Goal: Check status: Check status

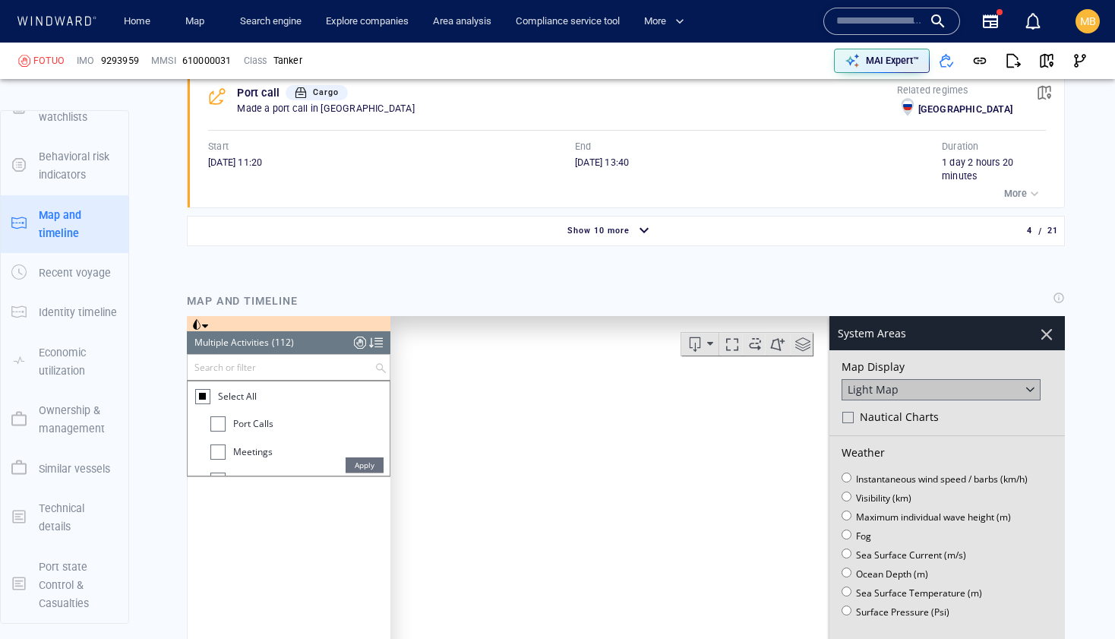
scroll to position [326, 0]
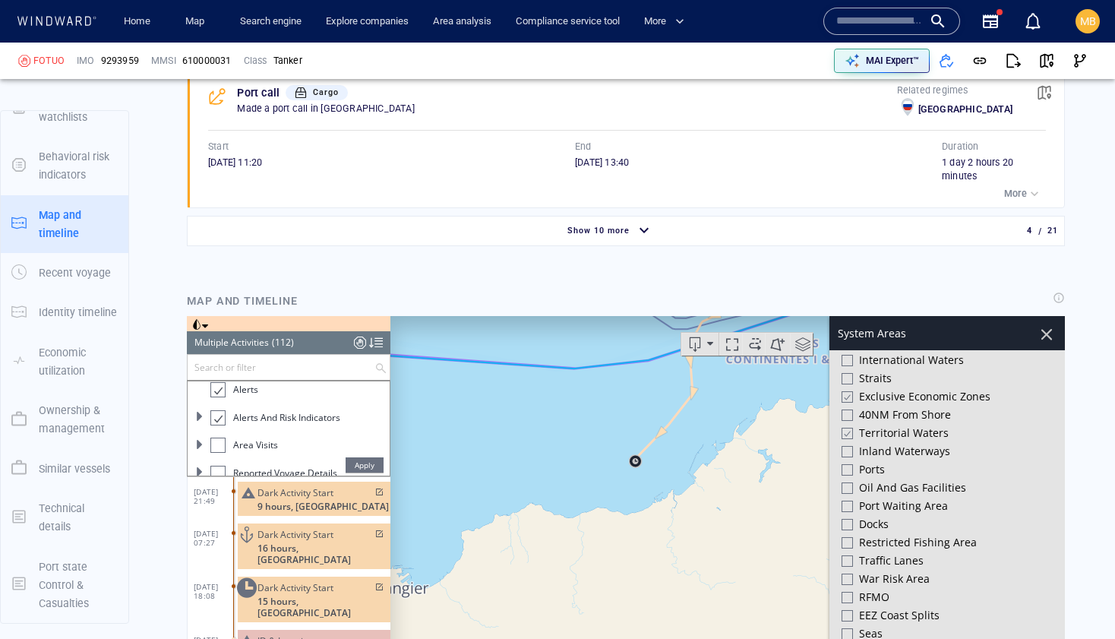
drag, startPoint x: 744, startPoint y: 452, endPoint x: 629, endPoint y: 487, distance: 120.6
click at [630, 487] on canvas "Map" at bounding box center [727, 551] width 674 height 471
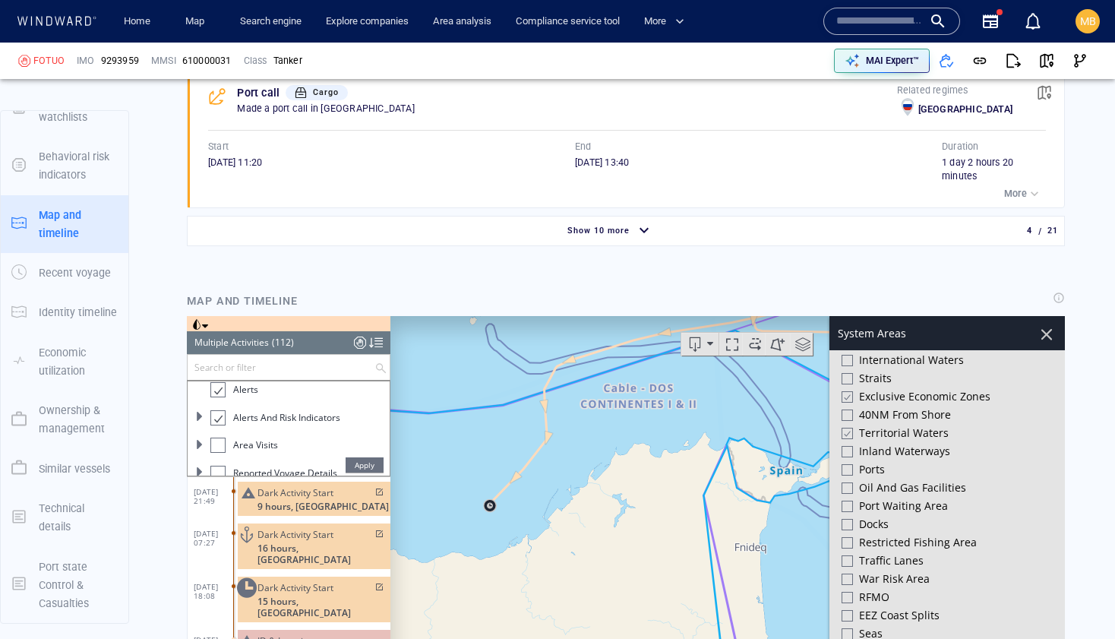
drag, startPoint x: 702, startPoint y: 483, endPoint x: 447, endPoint y: 483, distance: 255.2
click at [454, 483] on canvas "Map" at bounding box center [727, 551] width 674 height 471
drag, startPoint x: 526, startPoint y: 485, endPoint x: 538, endPoint y: 485, distance: 12.2
click at [531, 485] on canvas "Map" at bounding box center [727, 551] width 674 height 471
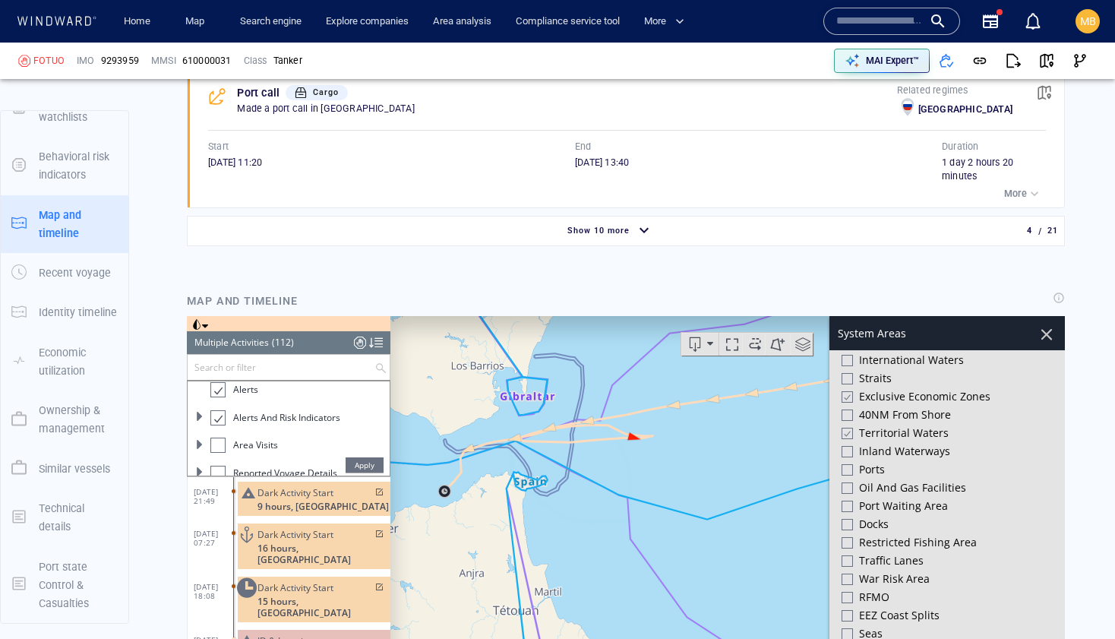
drag, startPoint x: 719, startPoint y: 465, endPoint x: 529, endPoint y: 466, distance: 190.6
click at [535, 466] on canvas "Map" at bounding box center [727, 551] width 674 height 471
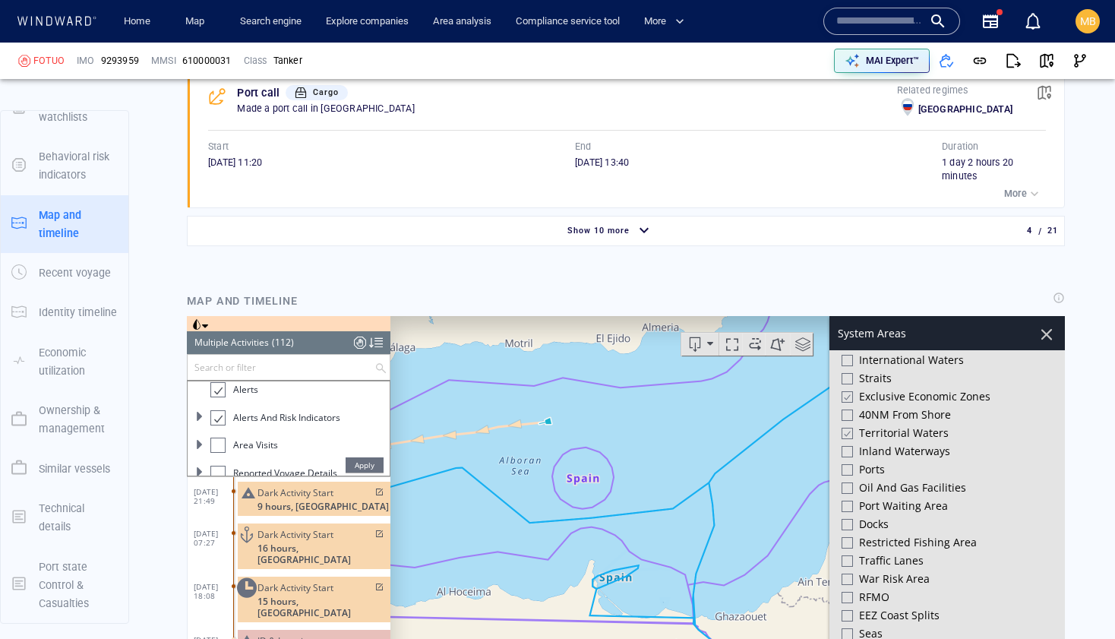
drag, startPoint x: 636, startPoint y: 475, endPoint x: 695, endPoint y: 462, distance: 60.6
click at [695, 462] on canvas "Map" at bounding box center [727, 551] width 674 height 471
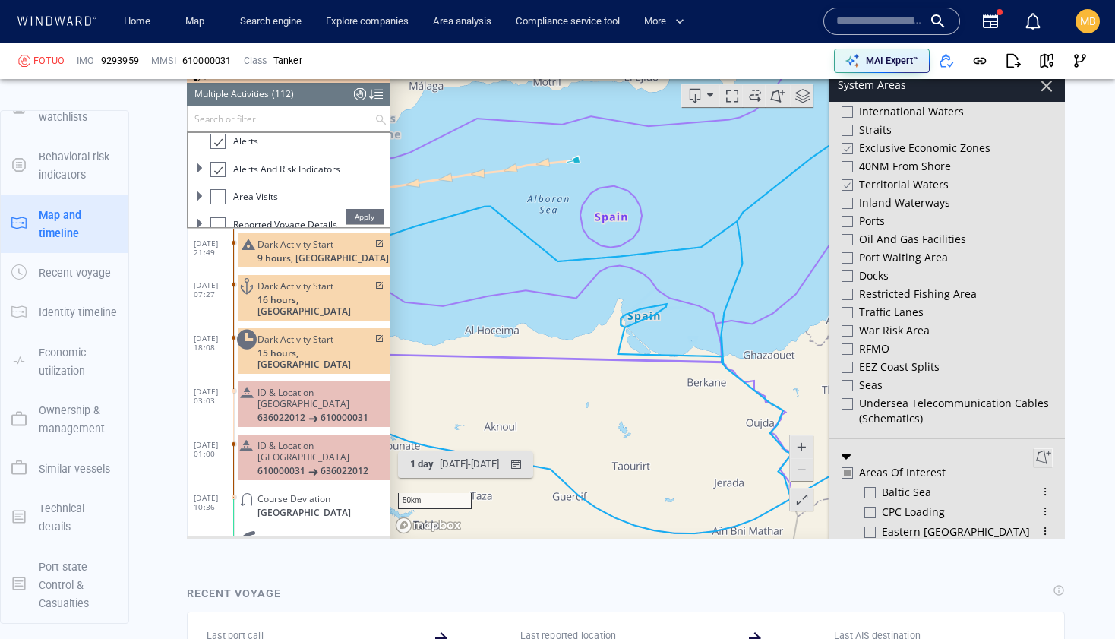
scroll to position [1974, 0]
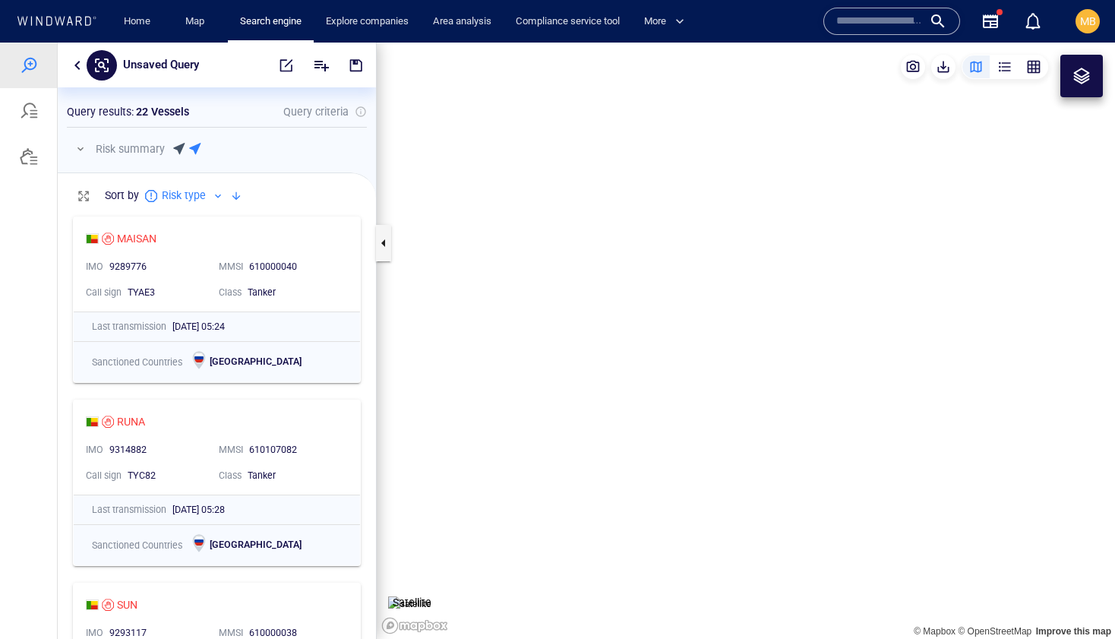
scroll to position [430, 318]
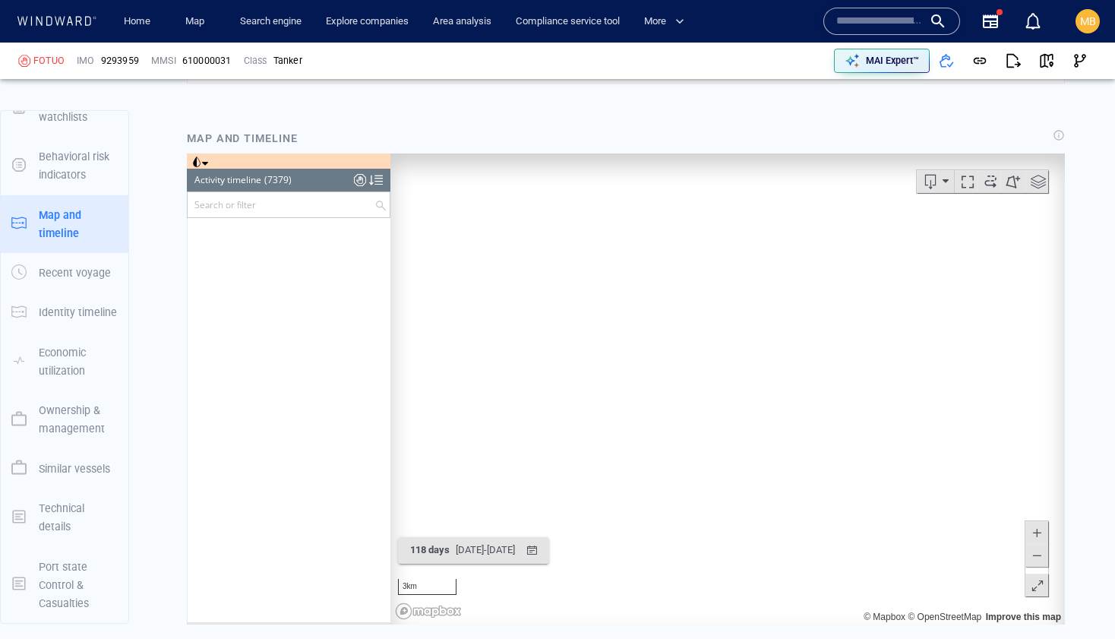
scroll to position [306031, 0]
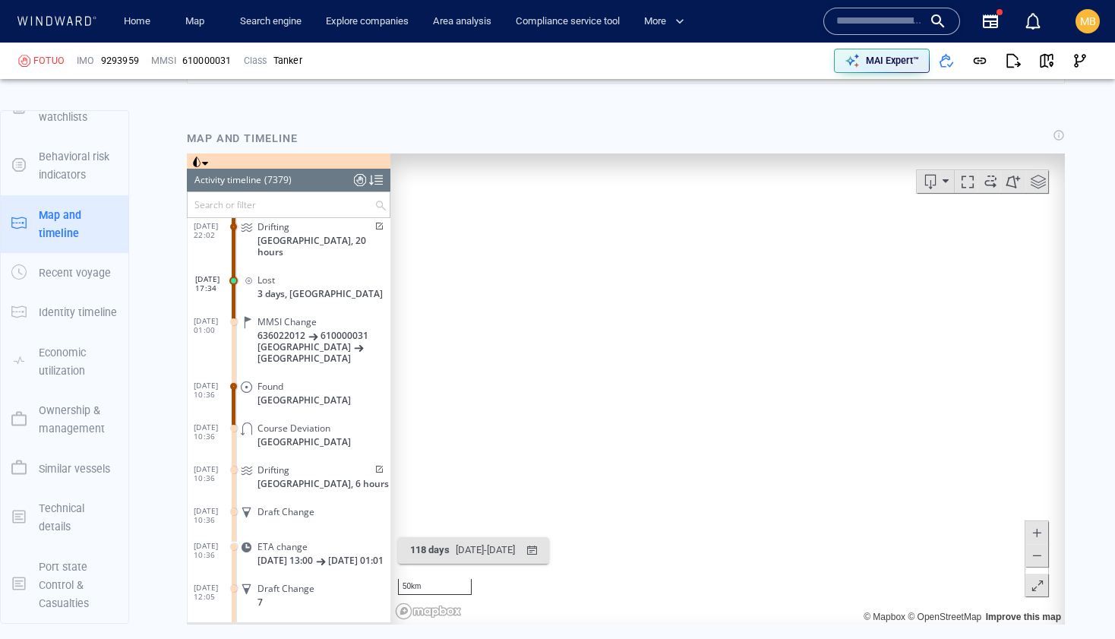
drag, startPoint x: 908, startPoint y: 412, endPoint x: 805, endPoint y: 418, distance: 103.5
click at [805, 418] on canvas "Map" at bounding box center [727, 388] width 674 height 471
drag, startPoint x: 917, startPoint y: 462, endPoint x: 536, endPoint y: 374, distance: 390.5
click at [556, 364] on canvas "Map" at bounding box center [727, 388] width 674 height 471
drag, startPoint x: 692, startPoint y: 370, endPoint x: 621, endPoint y: 532, distance: 176.5
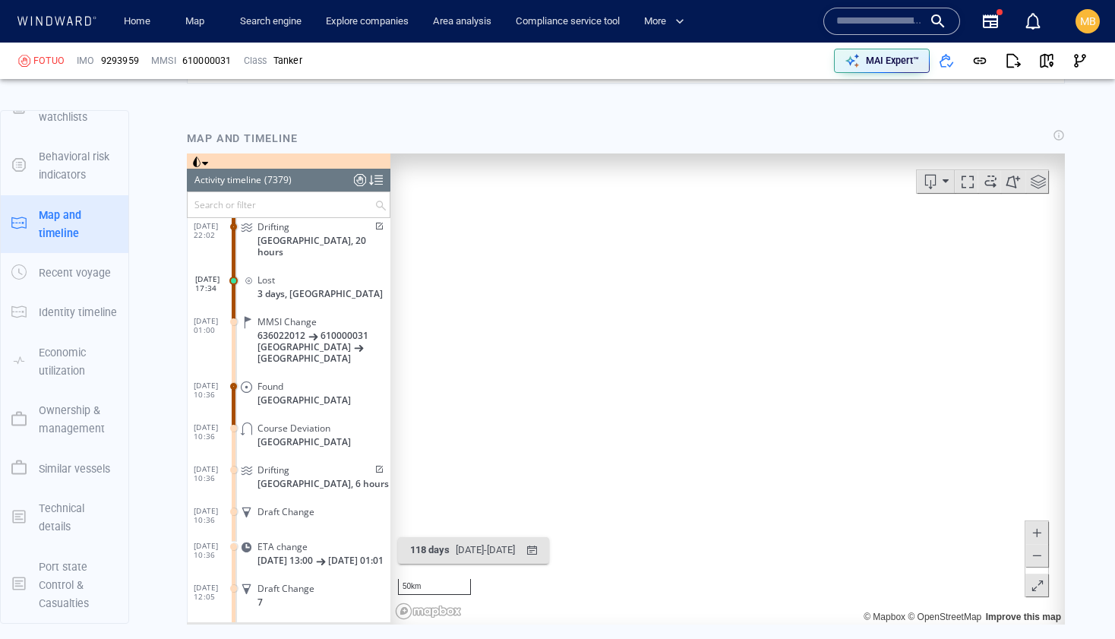
click at [625, 529] on canvas "Map" at bounding box center [727, 388] width 674 height 471
drag, startPoint x: 936, startPoint y: 425, endPoint x: 804, endPoint y: 466, distance: 138.6
click at [804, 466] on canvas "Map" at bounding box center [727, 388] width 674 height 471
drag, startPoint x: 779, startPoint y: 336, endPoint x: 775, endPoint y: 463, distance: 127.7
click at [775, 460] on canvas "Map" at bounding box center [727, 388] width 674 height 471
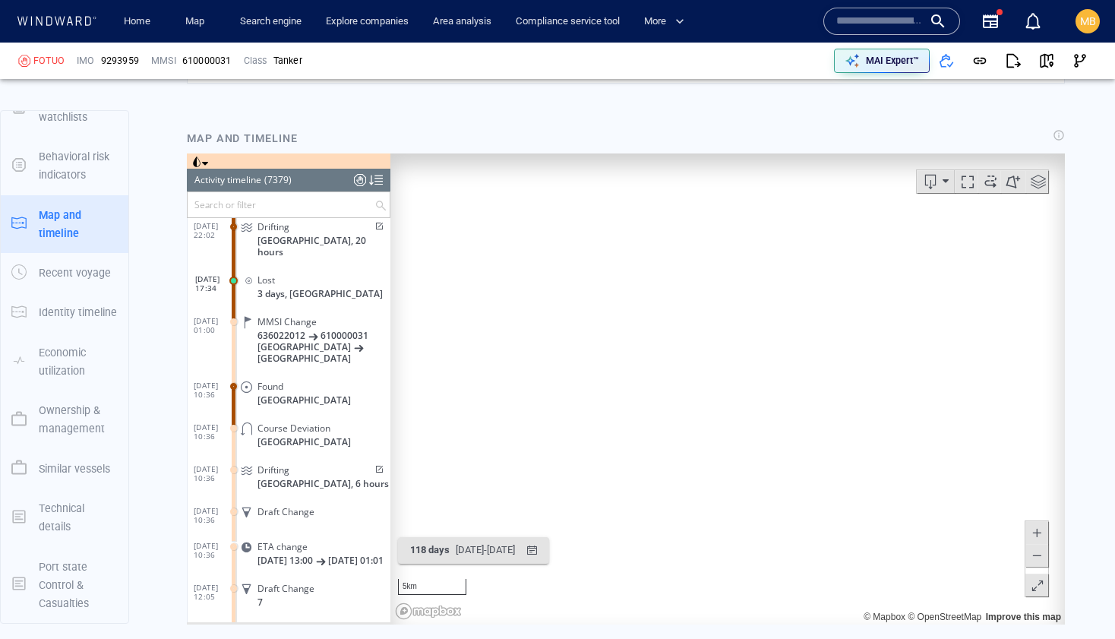
click at [1036, 180] on span at bounding box center [1038, 181] width 23 height 23
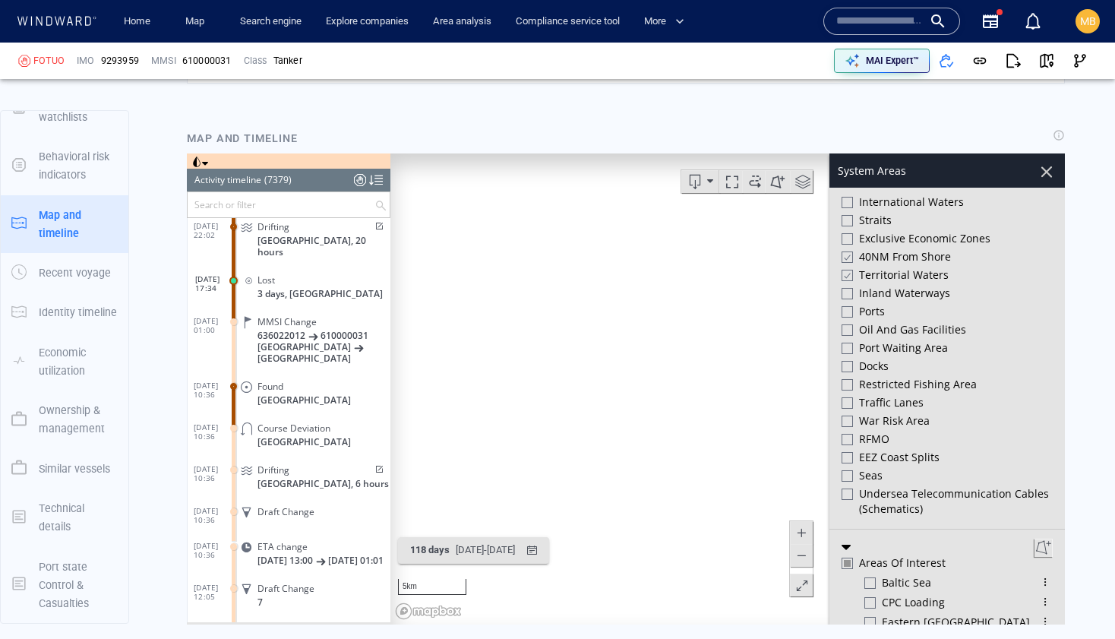
scroll to position [324, 0]
click at [847, 339] on div at bounding box center [846, 344] width 11 height 11
click at [845, 305] on div at bounding box center [846, 308] width 11 height 11
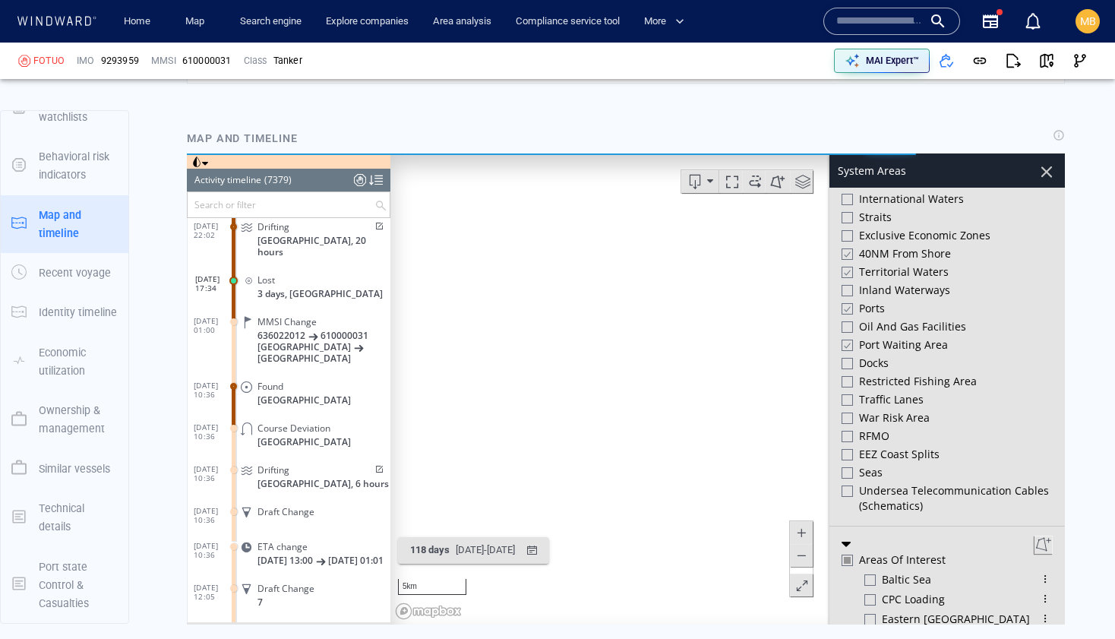
drag, startPoint x: 800, startPoint y: 344, endPoint x: 667, endPoint y: 380, distance: 137.6
click at [668, 379] on canvas "Map" at bounding box center [727, 388] width 674 height 471
drag, startPoint x: 573, startPoint y: 385, endPoint x: 728, endPoint y: 402, distance: 156.7
click at [730, 402] on canvas "Map" at bounding box center [727, 388] width 674 height 471
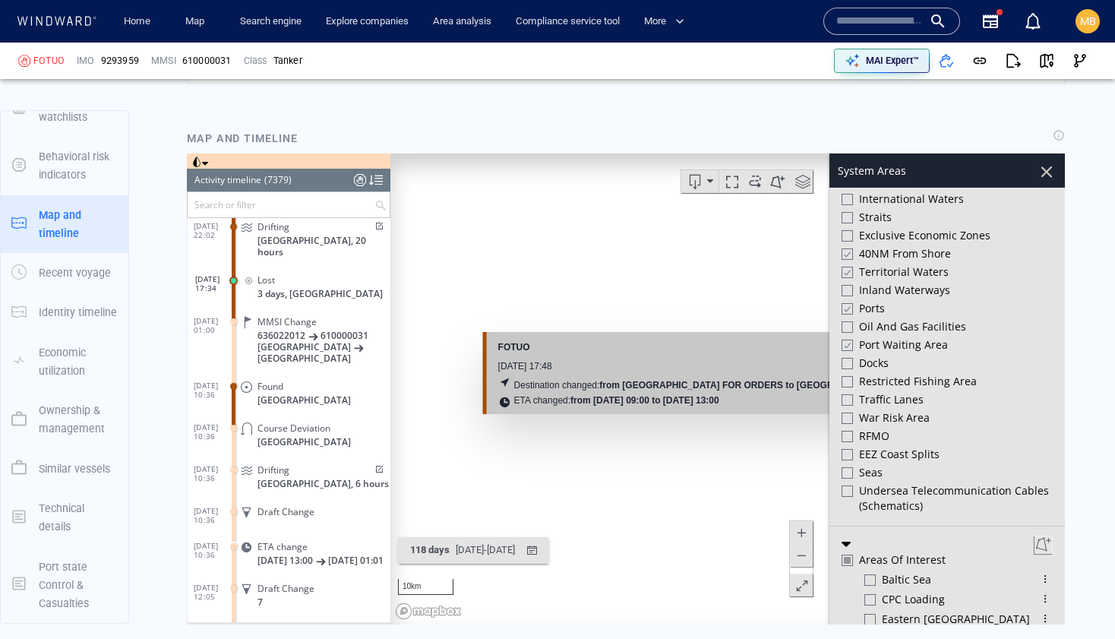
click at [728, 427] on canvas "Map" at bounding box center [727, 388] width 674 height 471
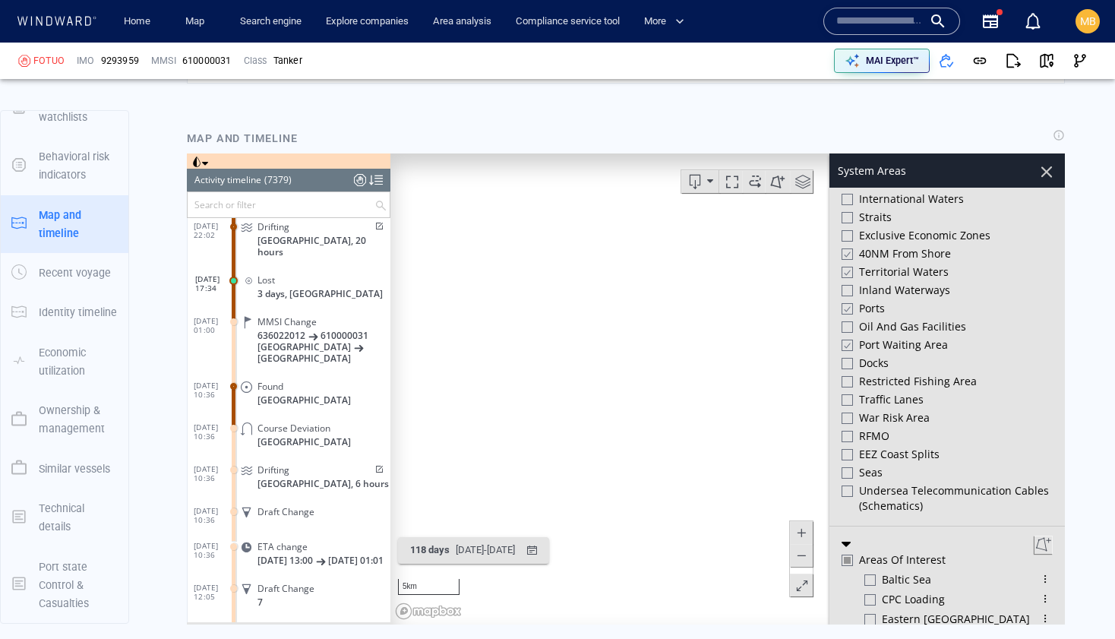
drag, startPoint x: 762, startPoint y: 428, endPoint x: 714, endPoint y: 426, distance: 48.7
click at [715, 426] on canvas "Map" at bounding box center [727, 388] width 674 height 471
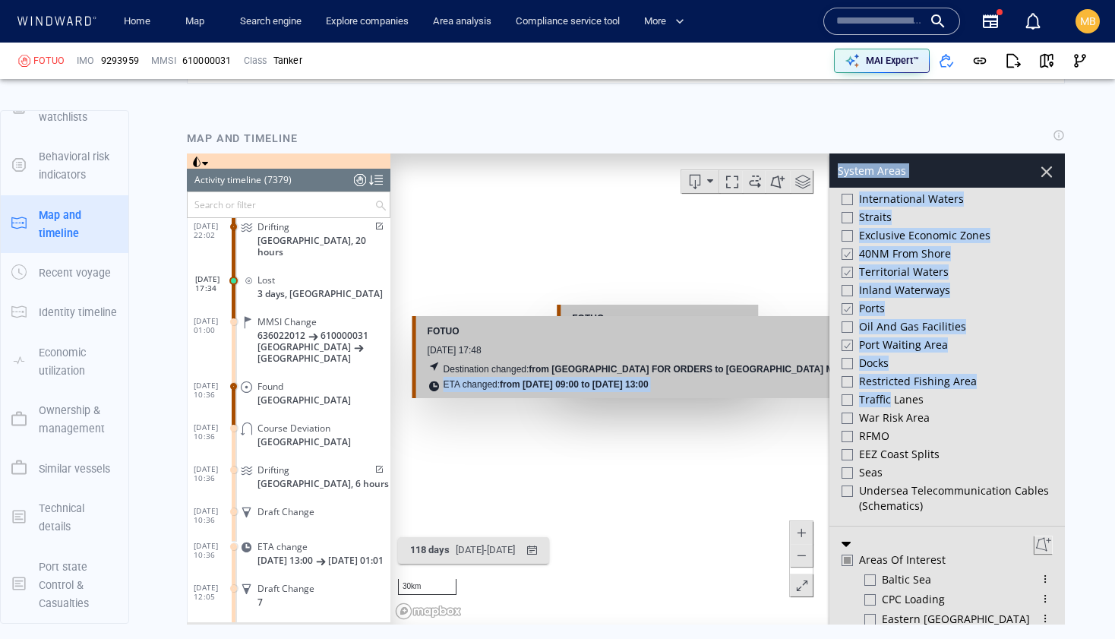
drag, startPoint x: 544, startPoint y: 392, endPoint x: 889, endPoint y: 390, distance: 345.5
click at [889, 390] on div "30km © Mapbox © OpenStreetMap Improve this map FOTUO Time [DATE] 09:05 Speed 5.…" at bounding box center [626, 388] width 878 height 471
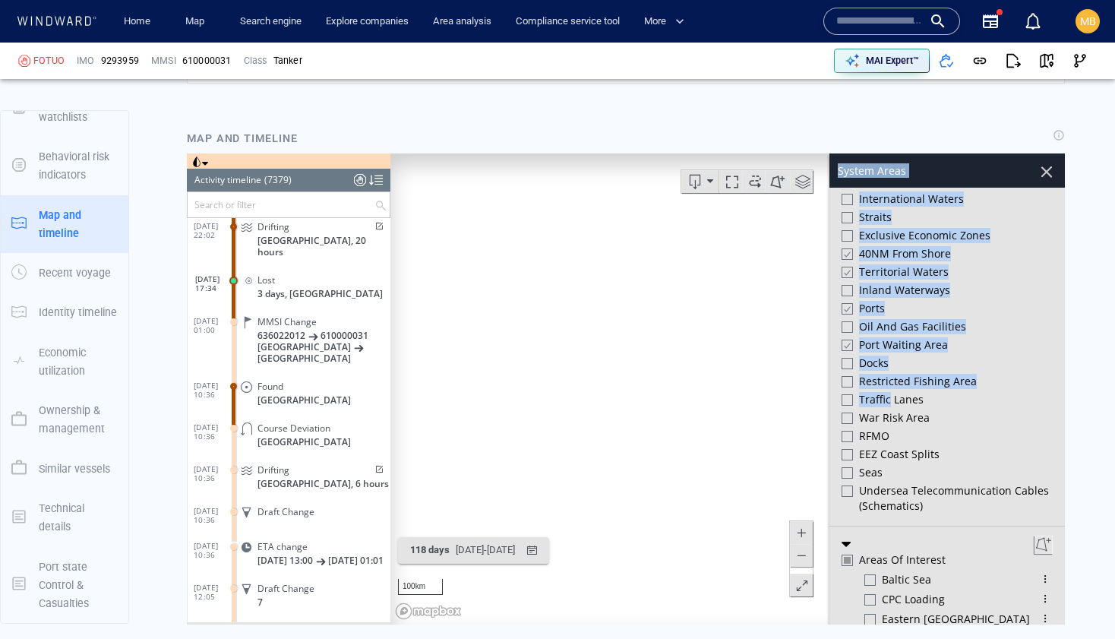
drag, startPoint x: 493, startPoint y: 398, endPoint x: 674, endPoint y: 391, distance: 180.9
click at [674, 391] on canvas "Map" at bounding box center [727, 388] width 674 height 471
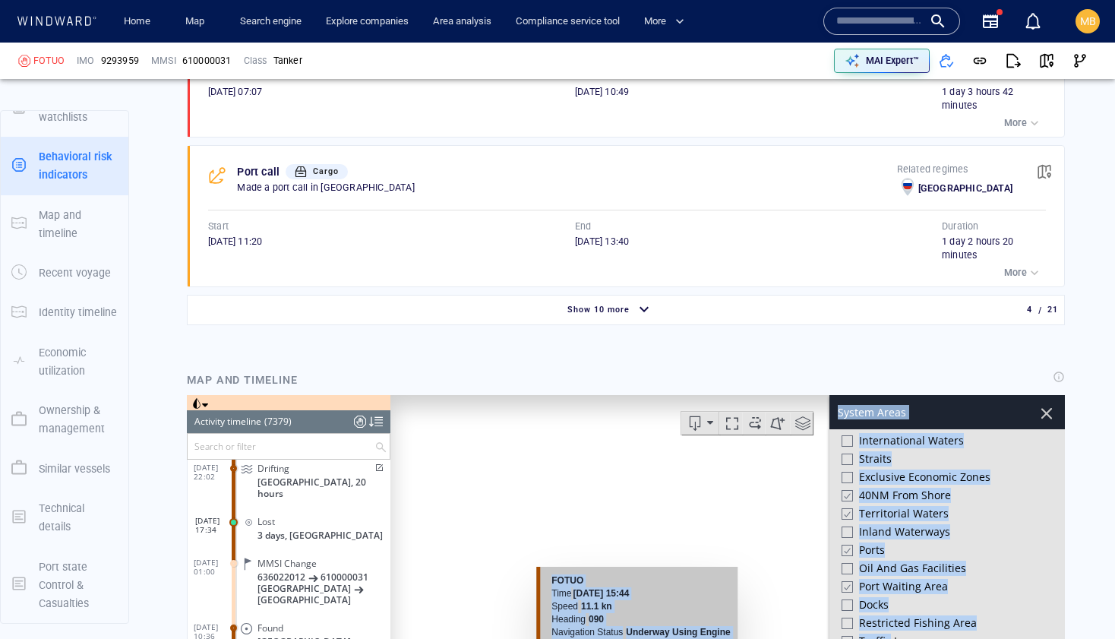
scroll to position [1690, 0]
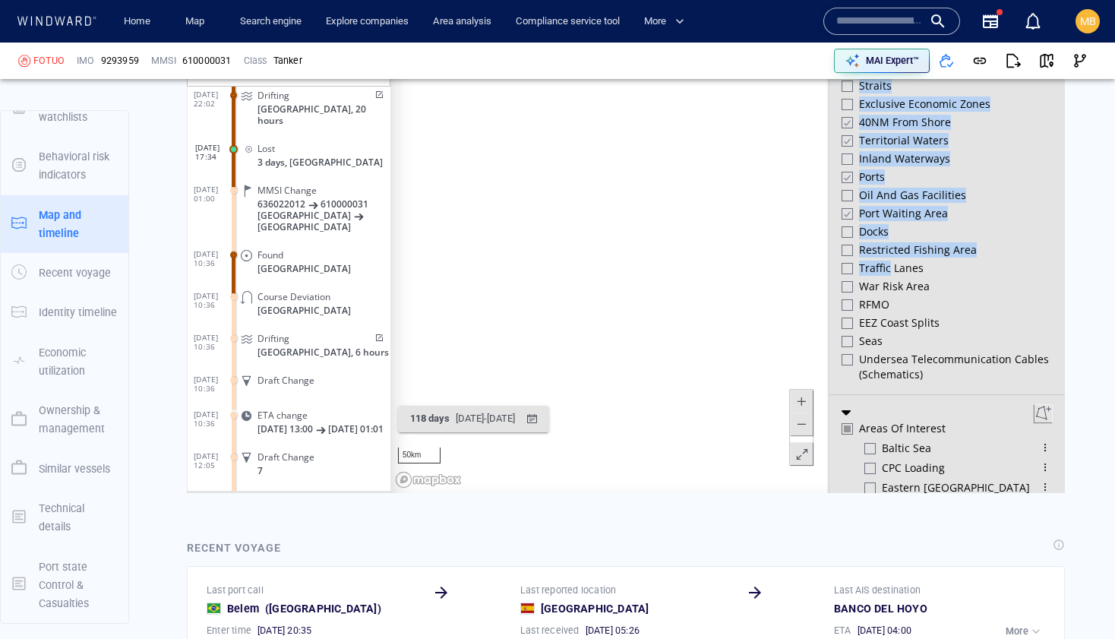
scroll to position [2095, 0]
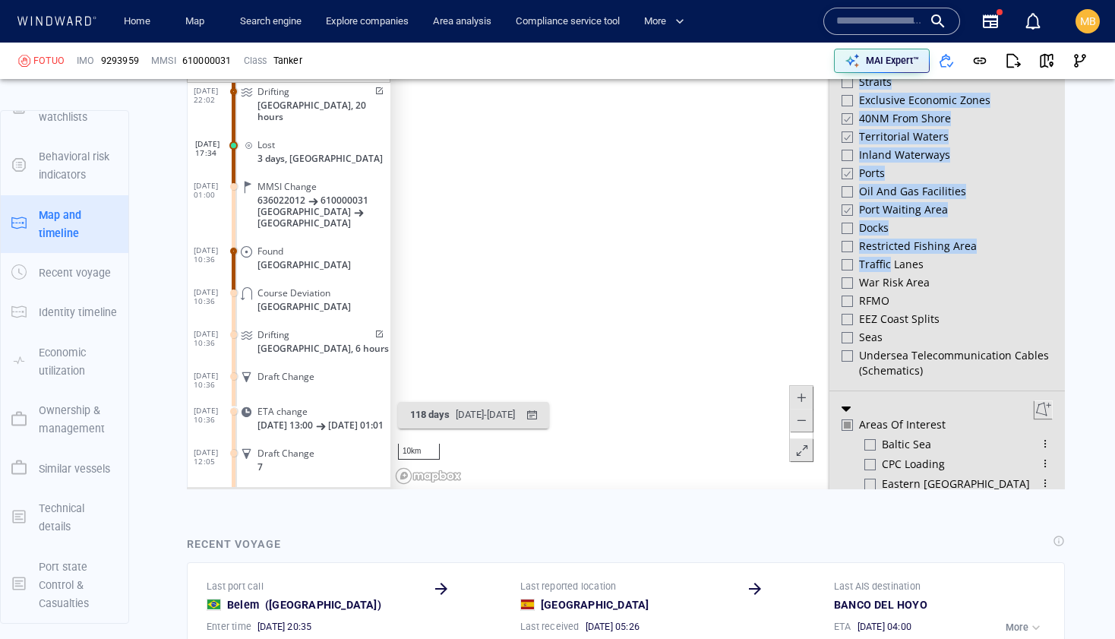
drag, startPoint x: 578, startPoint y: 300, endPoint x: 681, endPoint y: 359, distance: 119.1
click at [681, 358] on canvas "Map" at bounding box center [727, 253] width 674 height 471
drag, startPoint x: 622, startPoint y: 283, endPoint x: 693, endPoint y: 308, distance: 75.4
click at [693, 308] on canvas "Map" at bounding box center [727, 253] width 674 height 471
click at [519, 335] on canvas "Map" at bounding box center [727, 253] width 674 height 471
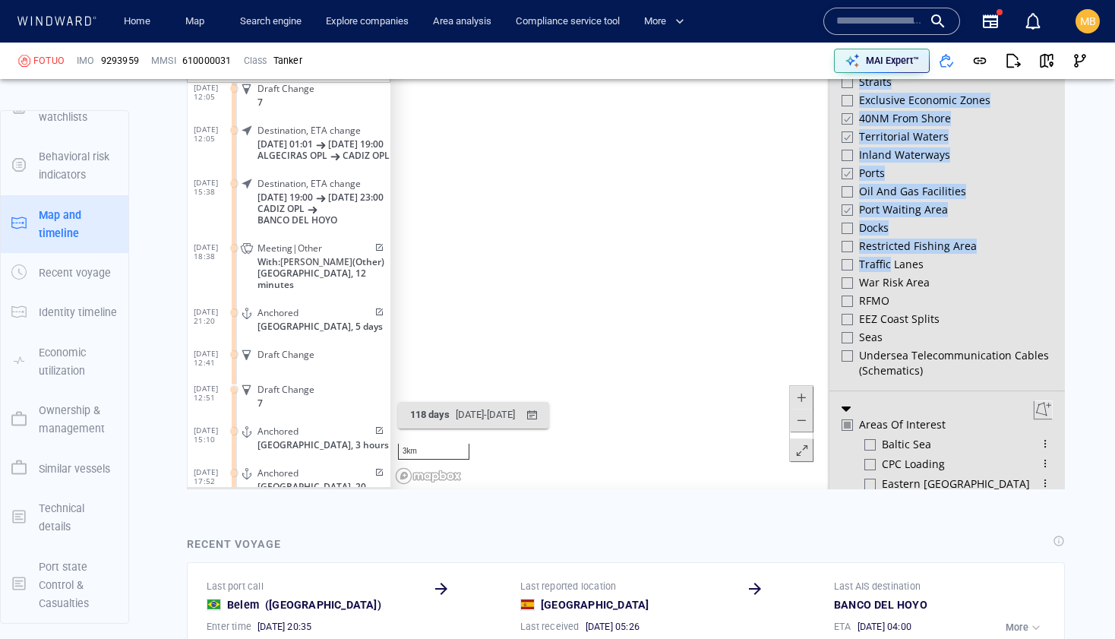
scroll to position [306331, 0]
